Goal: Transaction & Acquisition: Purchase product/service

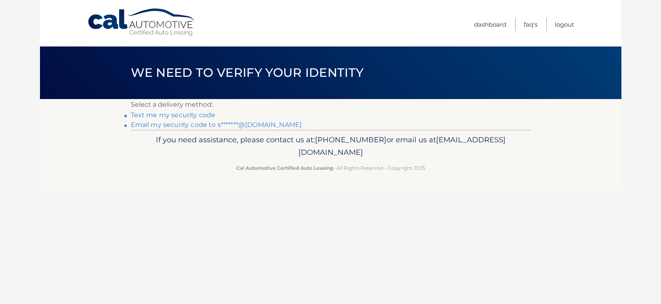
click at [179, 125] on link "Email my security code to s*******@gmail.com" at bounding box center [216, 125] width 171 height 8
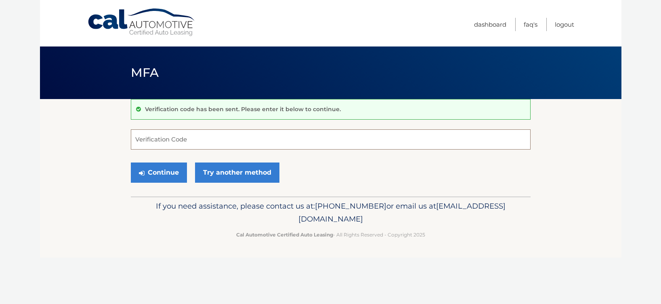
click at [176, 137] on input "Verification Code" at bounding box center [331, 139] width 400 height 20
paste input "759270"
type input "759270"
click at [170, 171] on button "Continue" at bounding box center [159, 172] width 56 height 20
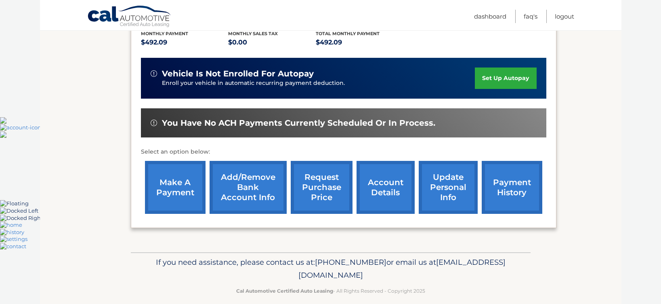
scroll to position [197, 0]
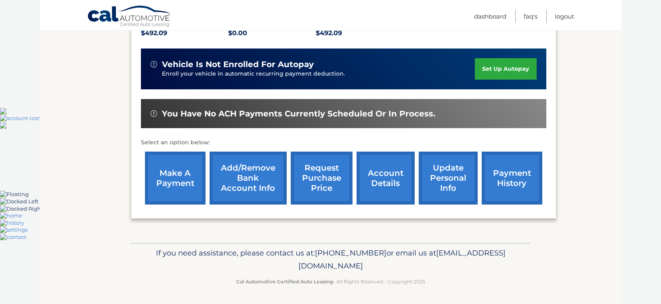
click at [165, 177] on link "make a payment" at bounding box center [175, 178] width 61 height 53
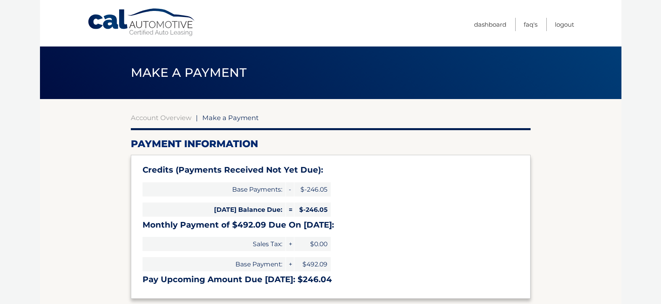
select select "Yzk1MDc5YWYtOGVlZC00ZDQ4LTg4ODAtZjUxNTYxY2M1YjFk"
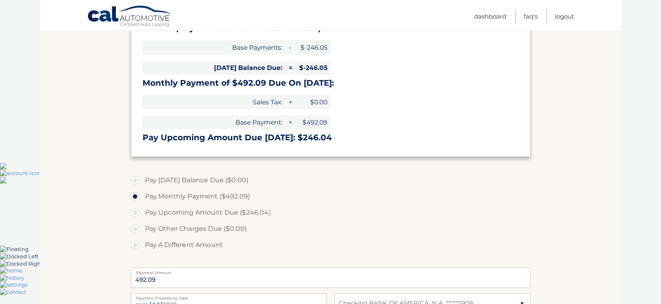
scroll to position [157, 0]
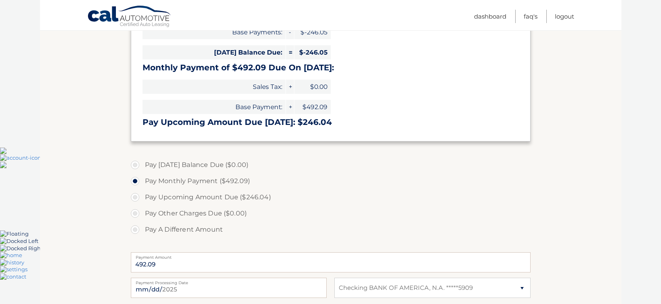
click at [136, 197] on label "Pay Upcoming Amount Due ($246.04)" at bounding box center [331, 197] width 400 height 16
click at [136, 197] on input "Pay Upcoming Amount Due ($246.04)" at bounding box center [138, 195] width 8 height 13
radio input "true"
type input "246.04"
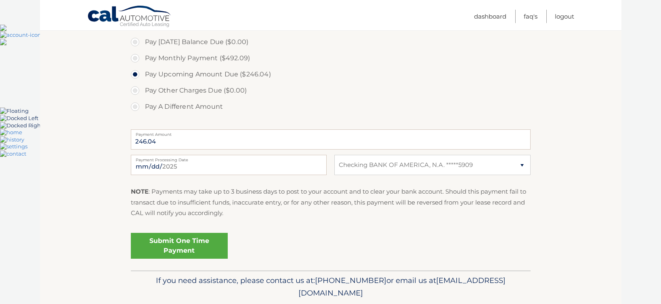
scroll to position [282, 0]
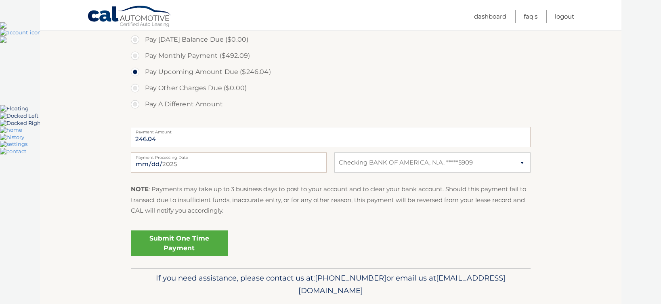
click at [176, 249] on link "Submit One Time Payment" at bounding box center [179, 243] width 97 height 26
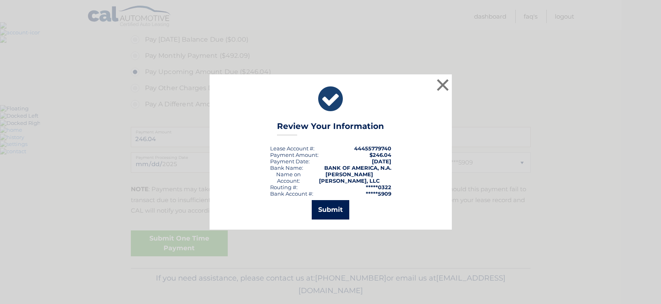
click at [328, 208] on button "Submit" at bounding box center [331, 209] width 38 height 19
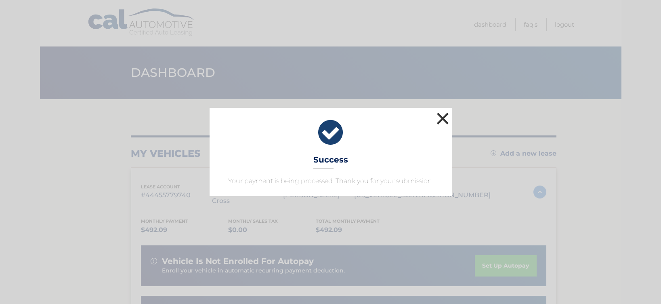
click at [441, 122] on button "×" at bounding box center [443, 118] width 16 height 16
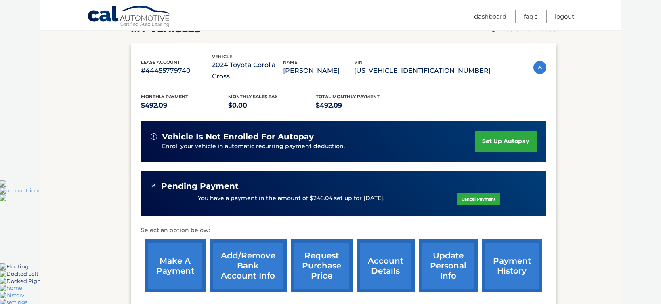
scroll to position [160, 0]
